Goal: Task Accomplishment & Management: Manage account settings

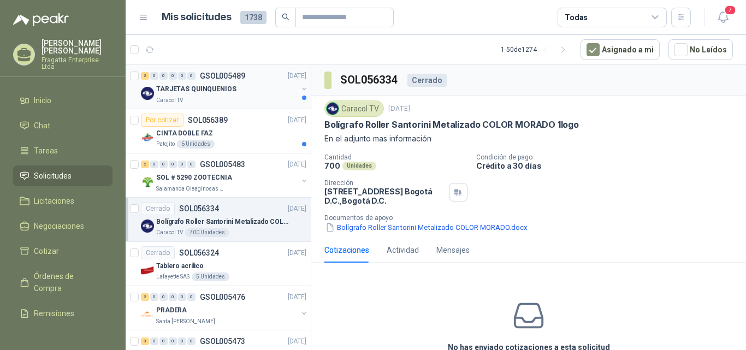
click at [259, 93] on div "TARJETAS QUINQUENIOS" at bounding box center [226, 88] width 141 height 13
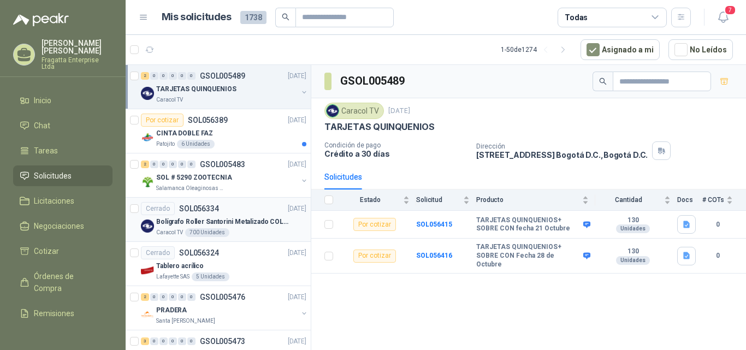
click at [257, 230] on div "Caracol TV 700 Unidades" at bounding box center [231, 232] width 150 height 9
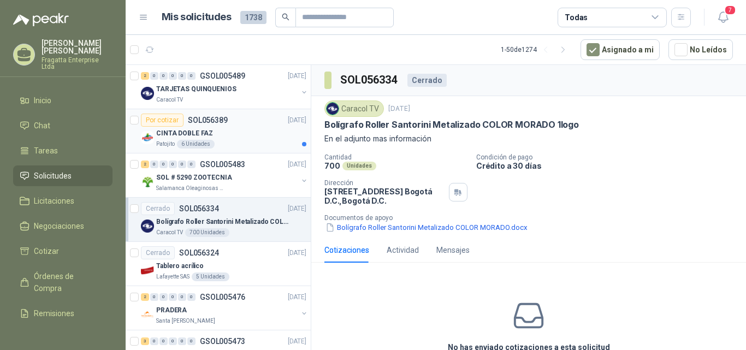
click at [244, 134] on div "CINTA DOBLE FAZ" at bounding box center [231, 133] width 150 height 13
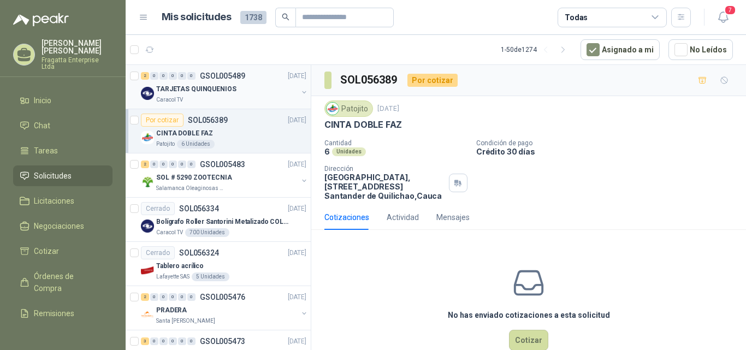
click at [262, 88] on div "TARJETAS QUINQUENIOS" at bounding box center [226, 88] width 141 height 13
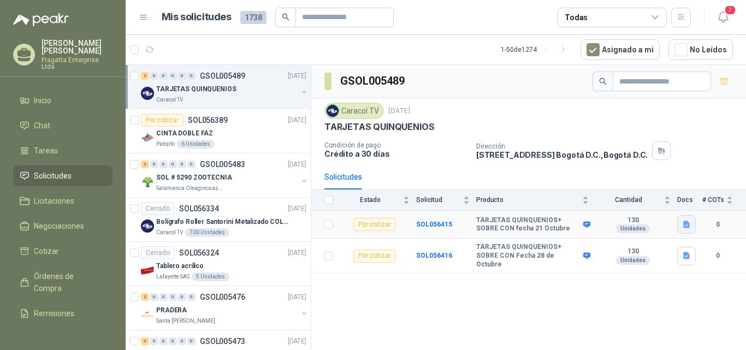
click at [686, 226] on icon "button" at bounding box center [686, 224] width 9 height 9
click at [687, 254] on icon "button" at bounding box center [686, 255] width 9 height 9
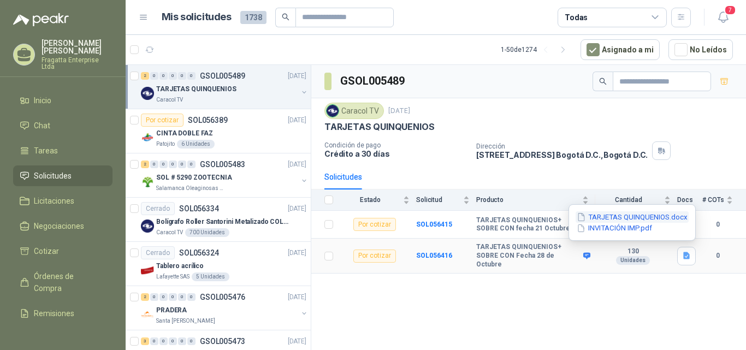
click at [627, 219] on button "TARJETAS QUINQUENIOS.docx" at bounding box center [632, 216] width 113 height 11
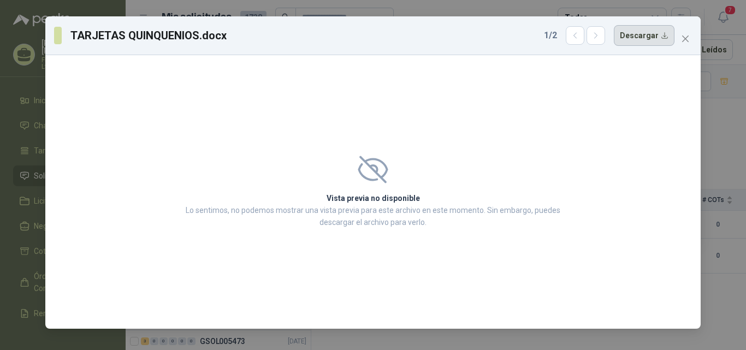
click at [634, 38] on button "Descargar" at bounding box center [644, 35] width 61 height 21
click at [685, 43] on icon "close" at bounding box center [685, 38] width 9 height 9
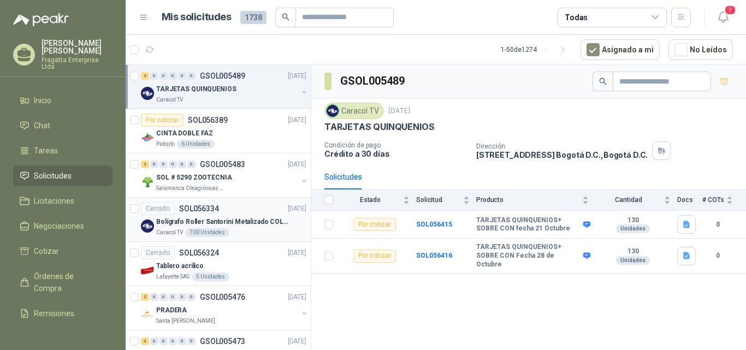
click at [244, 225] on p "Bolígrafo Roller Santorini Metalizado COLOR MORADO 1logo" at bounding box center [224, 222] width 136 height 10
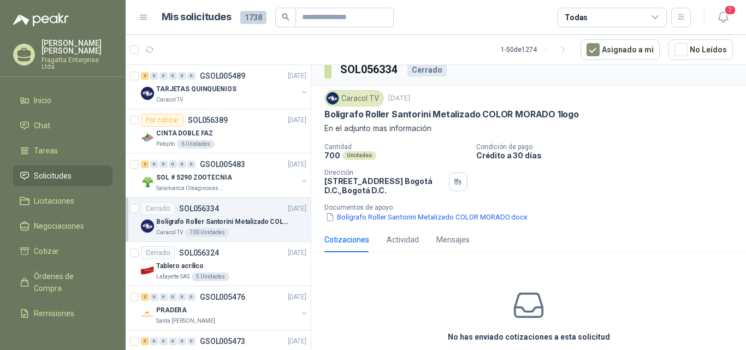
scroll to position [27, 0]
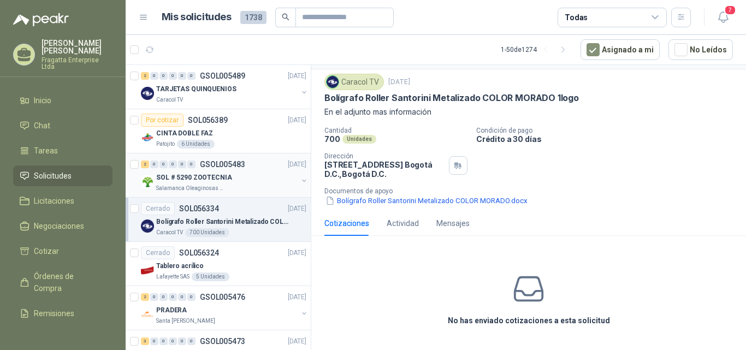
click at [233, 175] on div "SOL # 5290 ZOOTECNIA" at bounding box center [226, 177] width 141 height 13
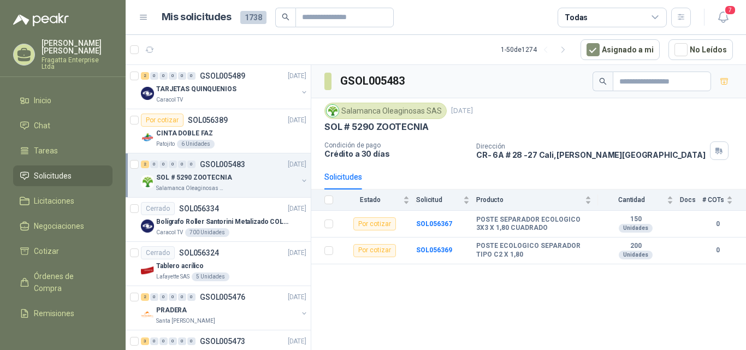
click at [662, 18] on div "Todas" at bounding box center [612, 18] width 109 height 20
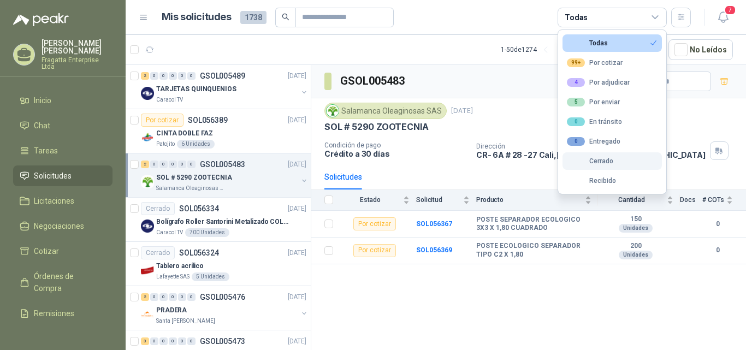
click at [591, 159] on div "Cerrado" at bounding box center [590, 161] width 46 height 8
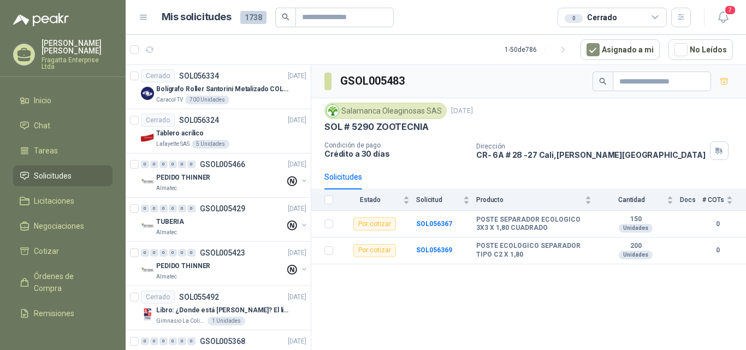
click at [633, 16] on div "0 Cerrado" at bounding box center [612, 18] width 109 height 20
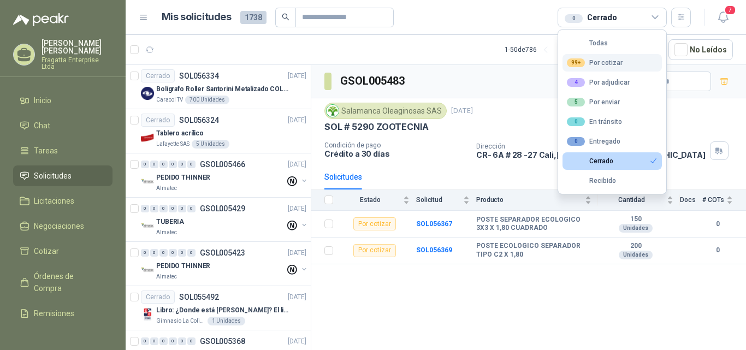
drag, startPoint x: 600, startPoint y: 61, endPoint x: 595, endPoint y: 61, distance: 5.5
click at [600, 61] on div "99+ Por cotizar" at bounding box center [595, 62] width 56 height 9
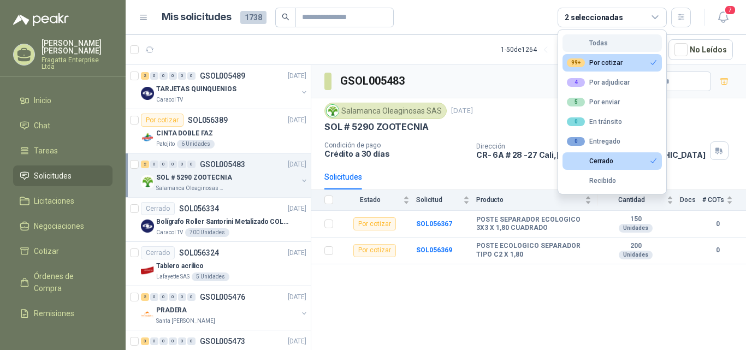
click at [594, 44] on div "Todas" at bounding box center [587, 43] width 41 height 8
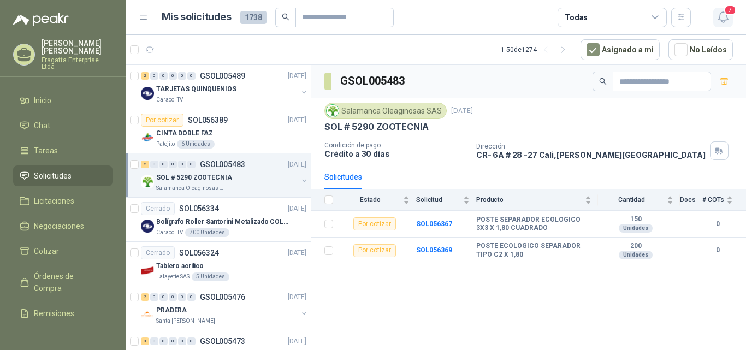
click at [724, 17] on icon "button" at bounding box center [724, 17] width 14 height 14
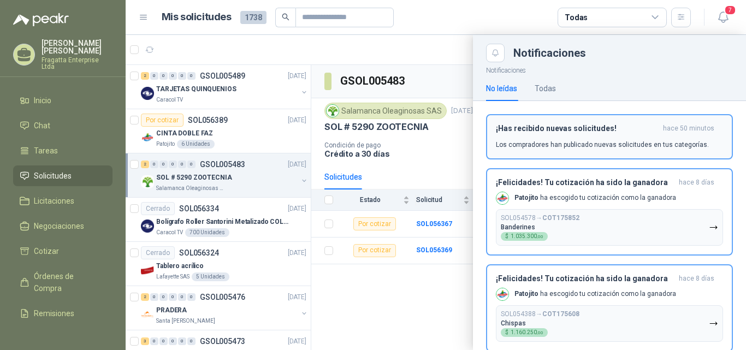
click at [575, 119] on button "¡Has recibido nuevas solicitudes! hace 50 minutos Los compradores han publicado…" at bounding box center [609, 136] width 247 height 45
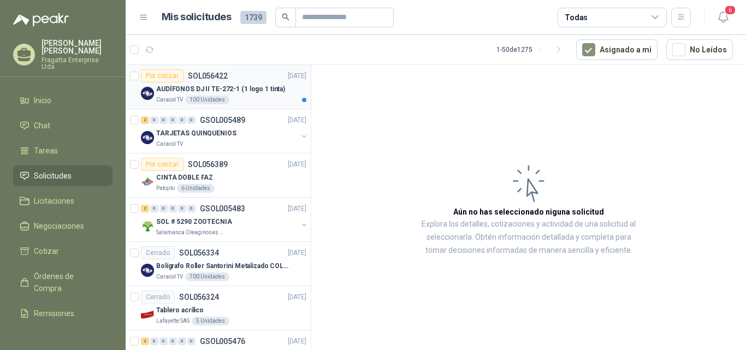
click at [173, 91] on p "AUDÍFONOS DJ II TE-272-1 (1 logo 1 tinta)" at bounding box center [220, 89] width 129 height 10
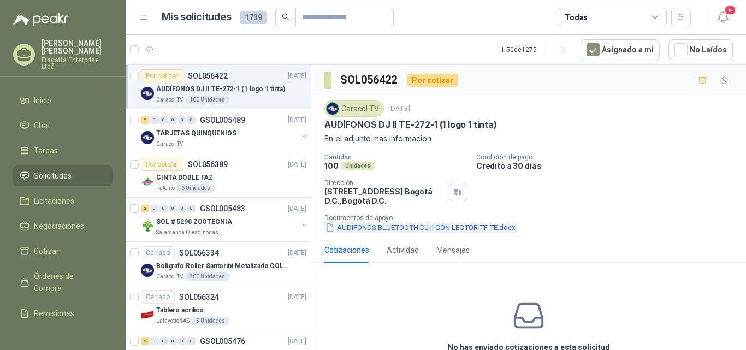
click at [447, 227] on button "AUDÍFONOS BLUETOOTH DJ II CON LECTOR TF TE.docx" at bounding box center [420, 227] width 192 height 11
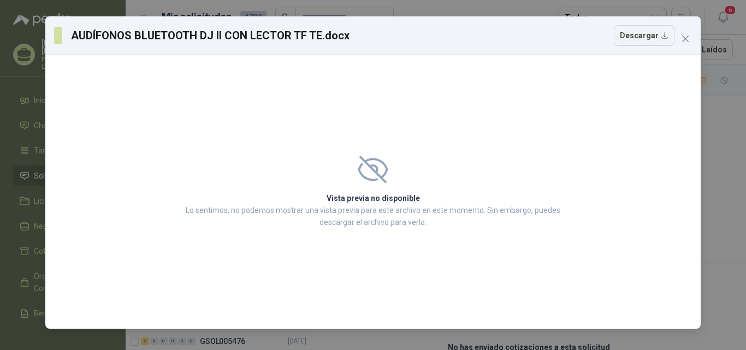
click at [660, 20] on div "AUDÍFONOS BLUETOOTH DJ II CON LECTOR TF TE.docx Descargar" at bounding box center [372, 35] width 655 height 39
click at [641, 40] on button "Descargar" at bounding box center [644, 35] width 61 height 21
click at [684, 36] on icon "close" at bounding box center [685, 38] width 9 height 9
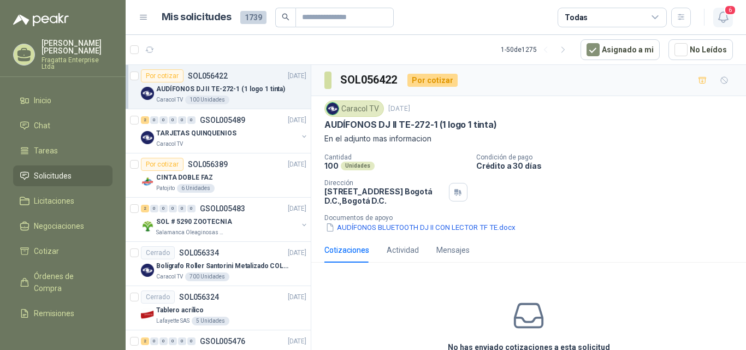
click at [729, 15] on span "6" at bounding box center [730, 10] width 12 height 10
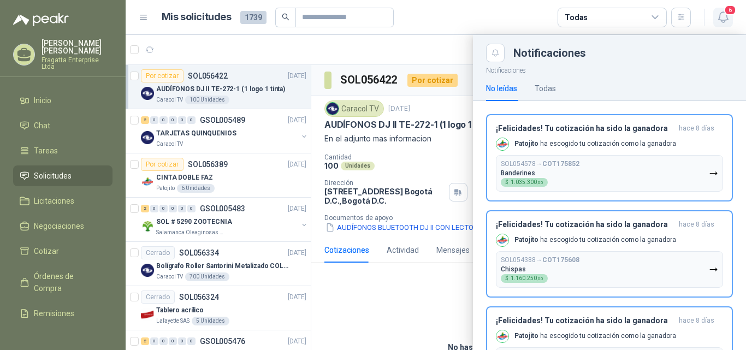
click at [729, 15] on span "6" at bounding box center [730, 10] width 12 height 10
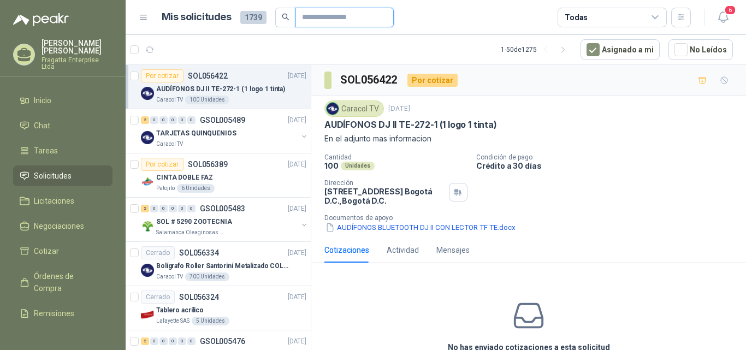
click at [326, 22] on input "text" at bounding box center [340, 17] width 76 height 19
type input "*******"
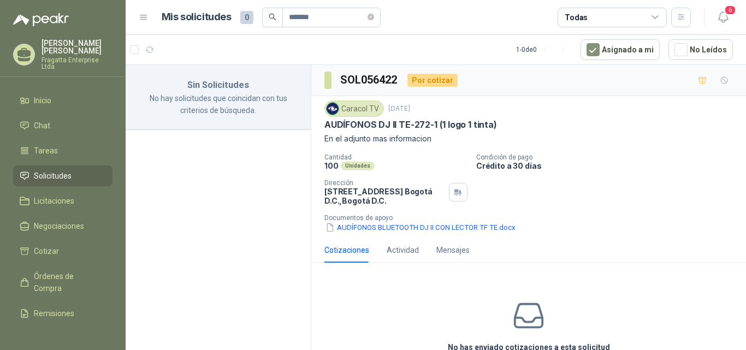
click at [45, 170] on span "Solicitudes" at bounding box center [53, 176] width 38 height 12
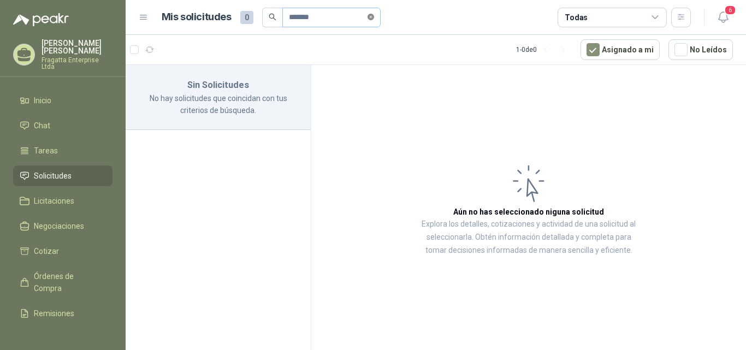
click at [374, 16] on icon "close-circle" at bounding box center [371, 17] width 7 height 7
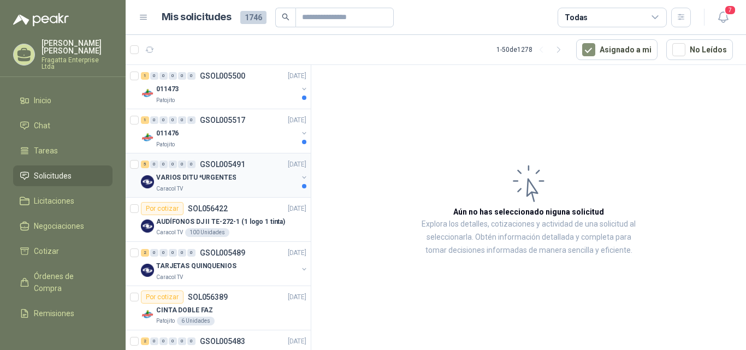
click at [249, 179] on div "VARIOS DITU *URGENTES" at bounding box center [226, 177] width 141 height 13
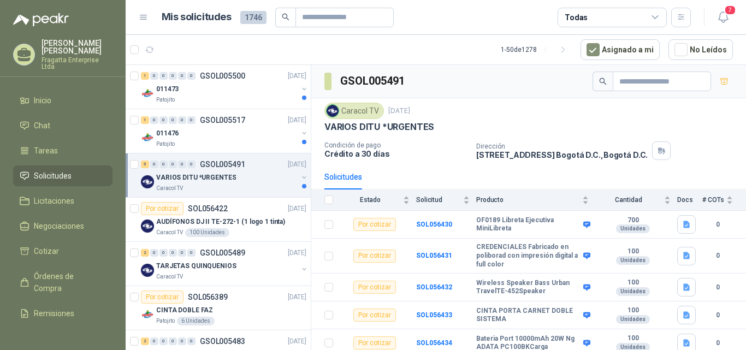
scroll to position [3, 0]
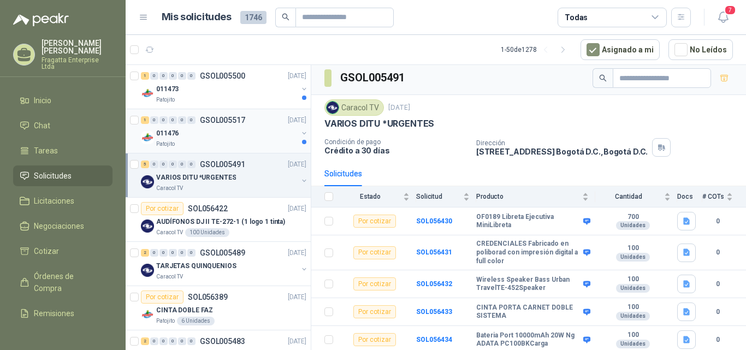
click at [238, 139] on div "011476" at bounding box center [226, 133] width 141 height 13
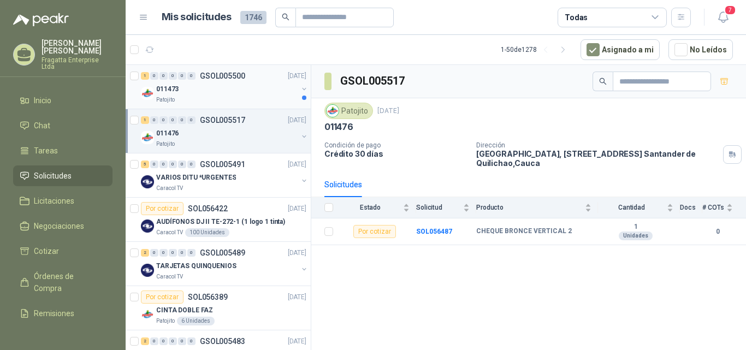
click at [244, 99] on div "Patojito" at bounding box center [226, 100] width 141 height 9
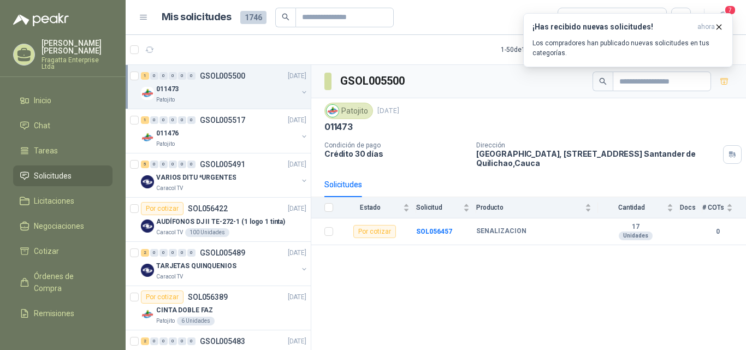
click at [235, 94] on div "011473" at bounding box center [226, 88] width 141 height 13
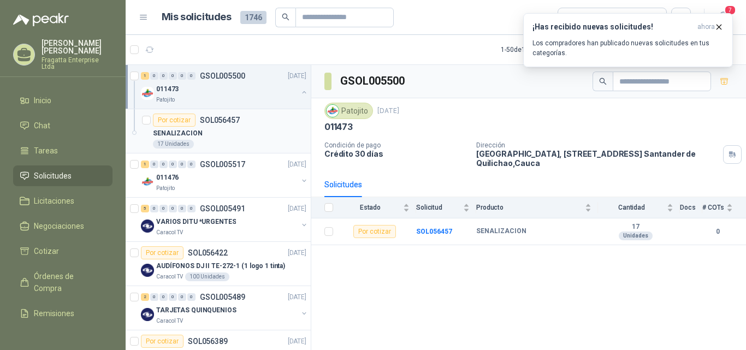
click at [168, 120] on div "Por cotizar" at bounding box center [174, 120] width 43 height 13
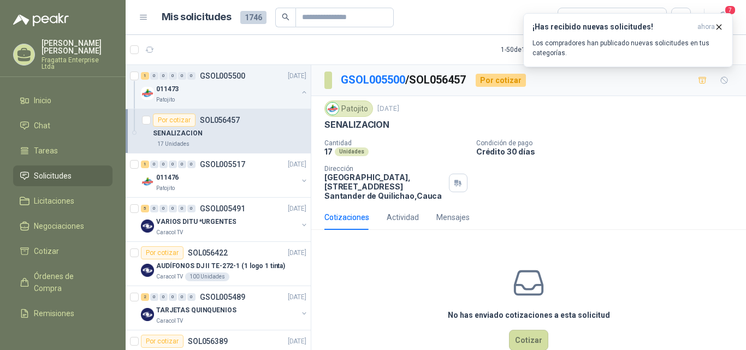
scroll to position [25, 0]
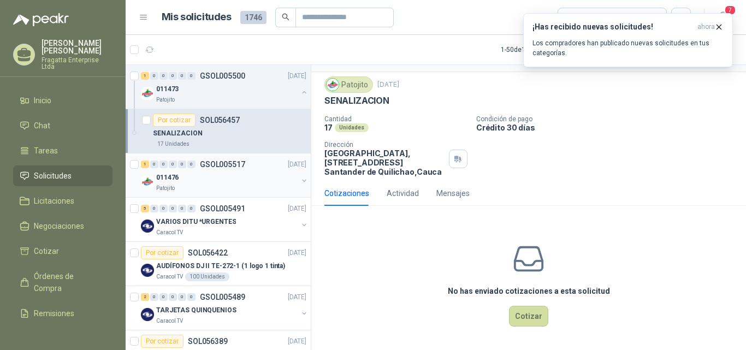
click at [209, 184] on div "Patojito" at bounding box center [226, 188] width 141 height 9
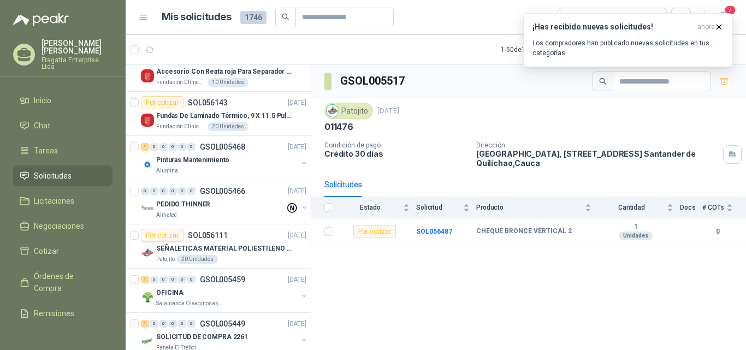
scroll to position [553, 0]
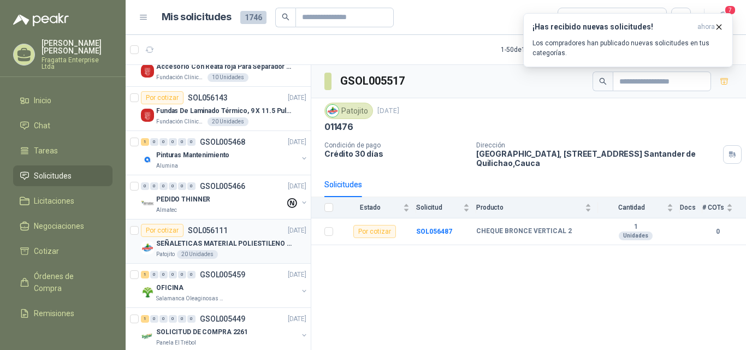
click at [247, 237] on div "Por cotizar SOL056111 [DATE]" at bounding box center [224, 230] width 166 height 13
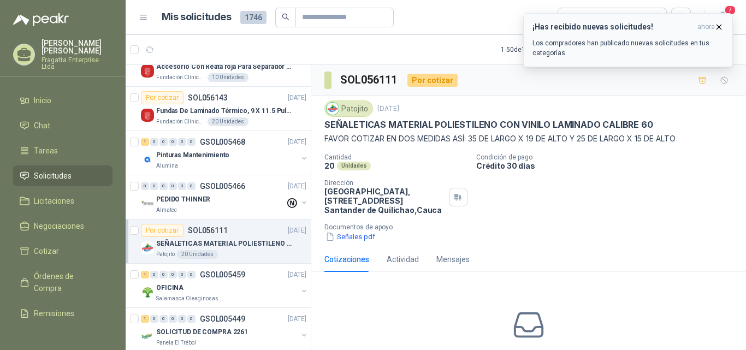
click at [720, 28] on icon "button" at bounding box center [718, 26] width 9 height 9
